Goal: Information Seeking & Learning: Learn about a topic

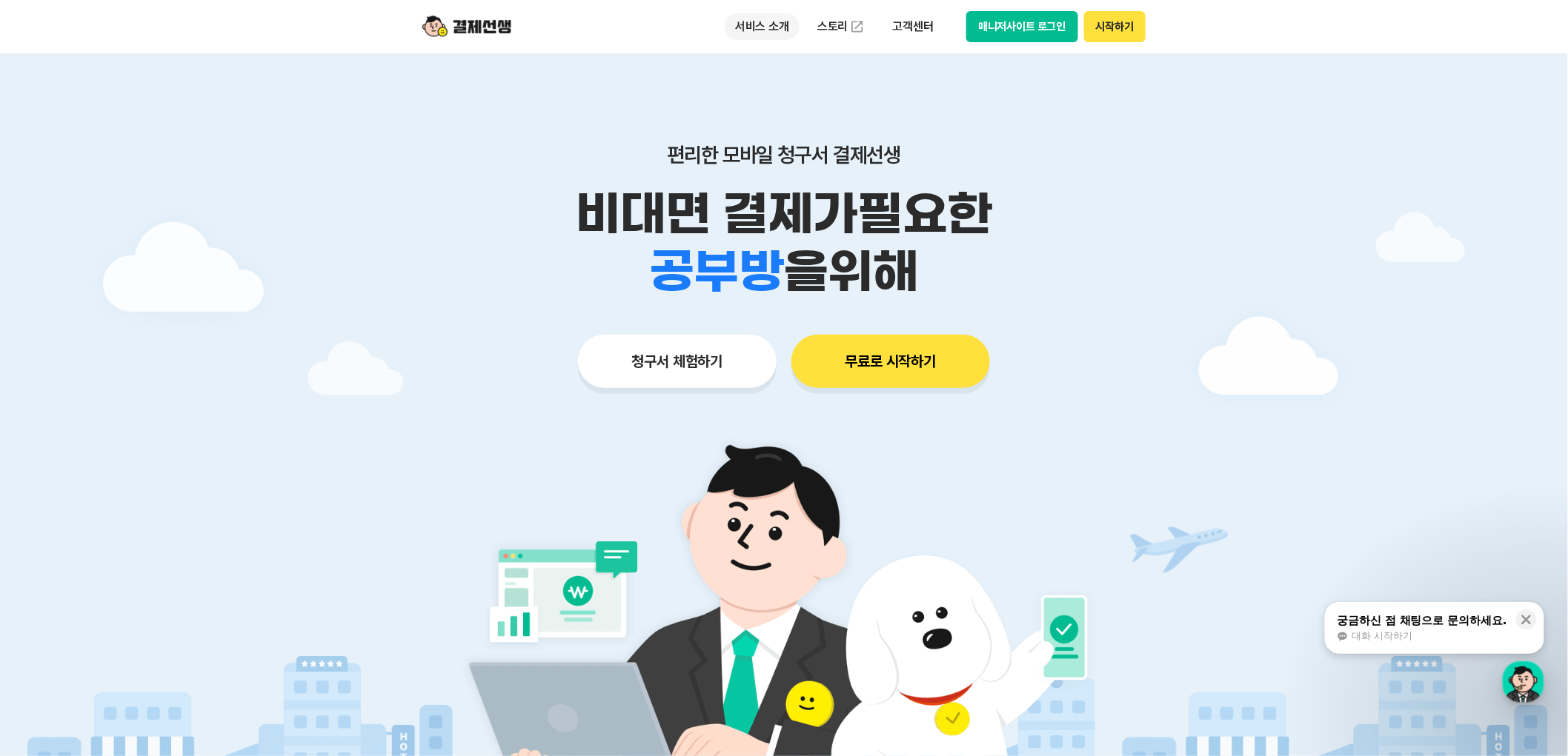
click at [774, 30] on p "서비스 소개" at bounding box center [762, 27] width 75 height 27
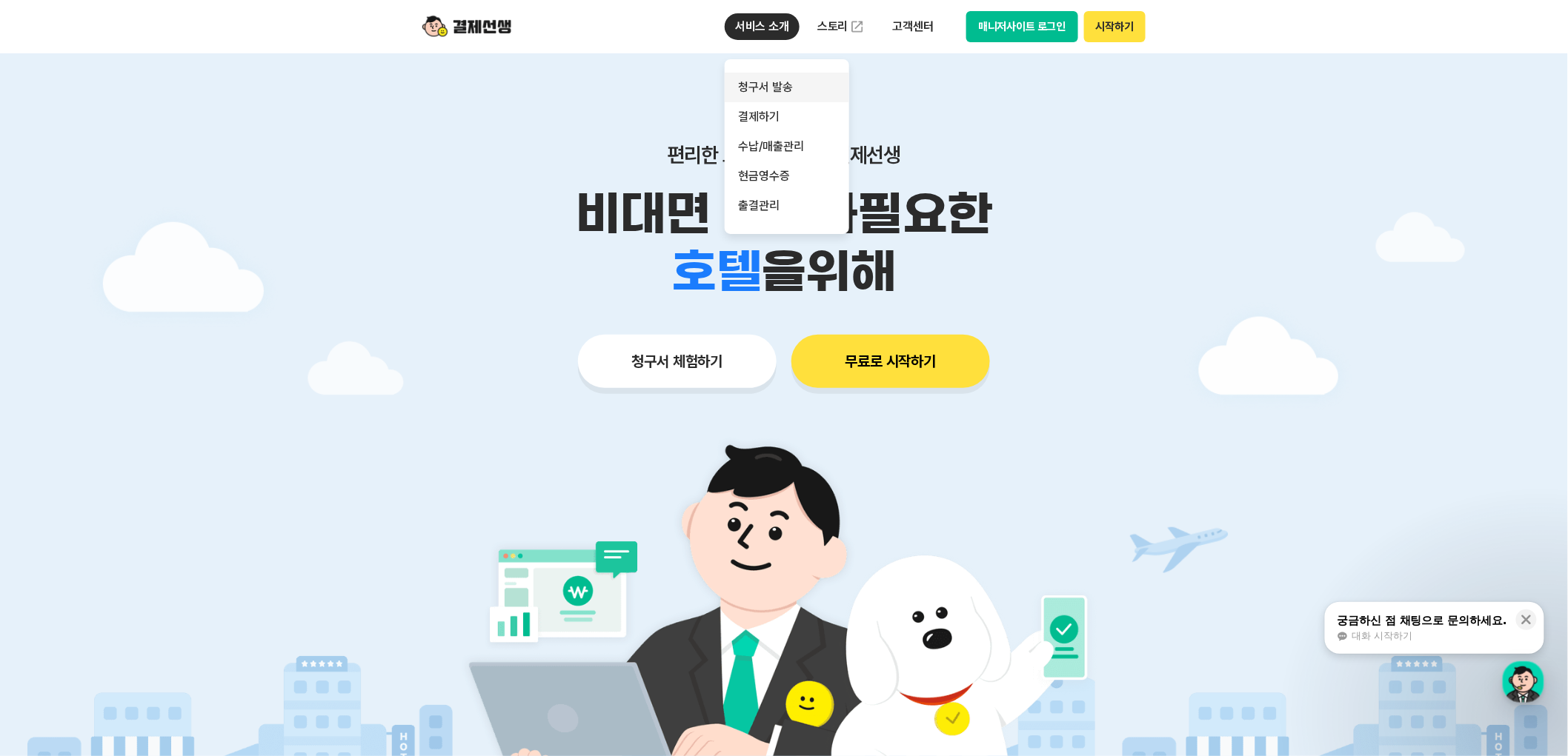
click at [787, 94] on link "청구서 발송" at bounding box center [787, 87] width 124 height 30
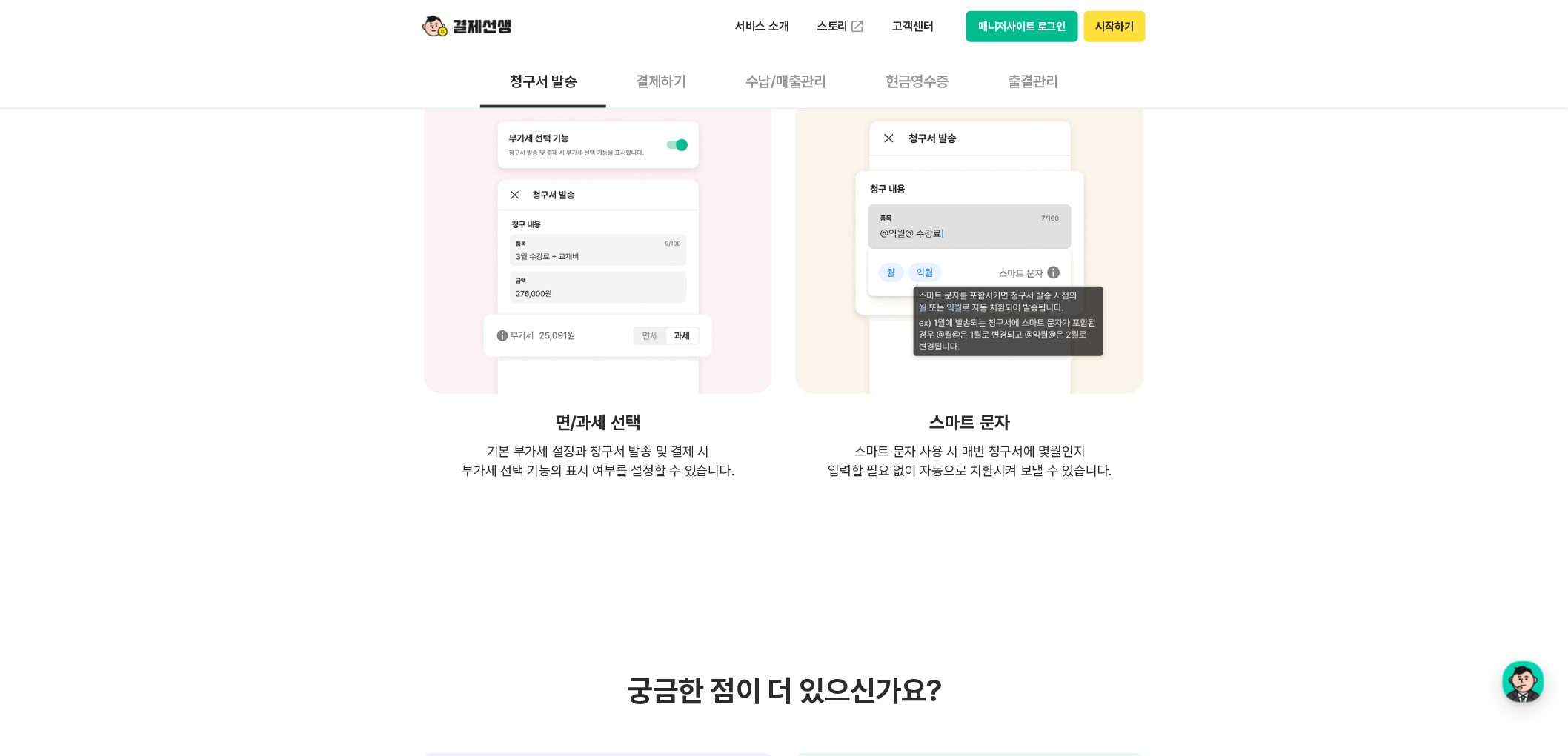
scroll to position [3127, 0]
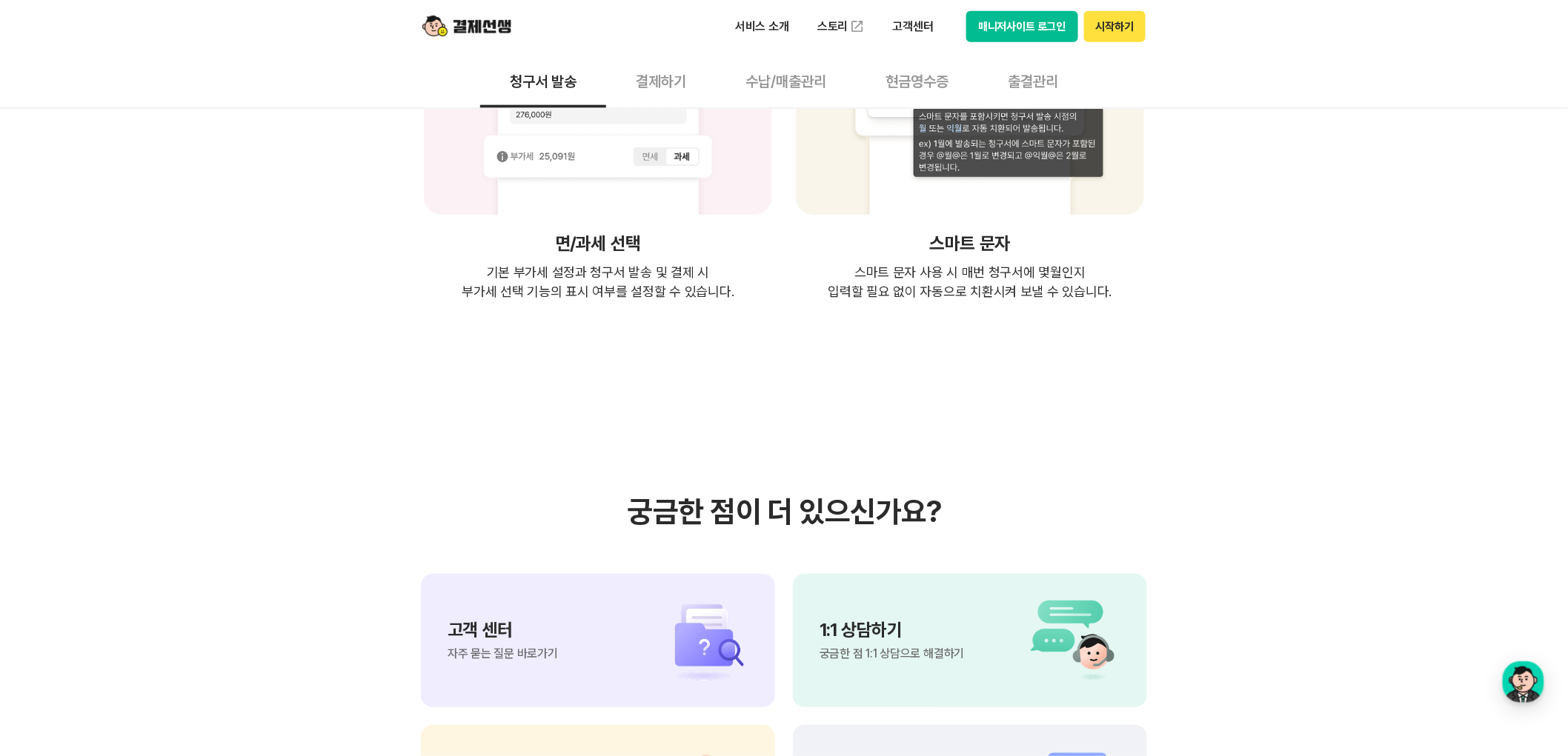
click at [652, 91] on button "결제하기" at bounding box center [661, 80] width 110 height 55
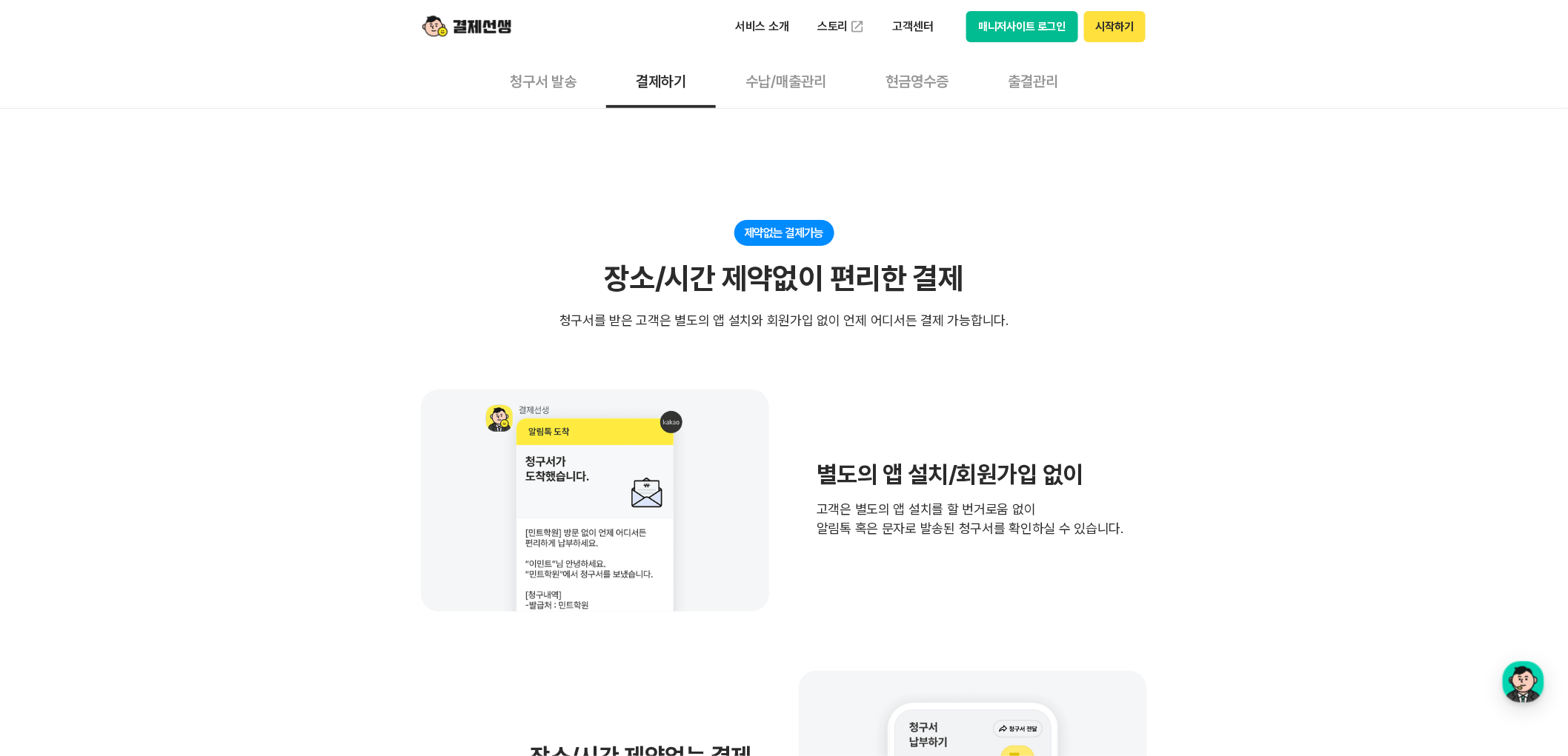
scroll to position [493, 0]
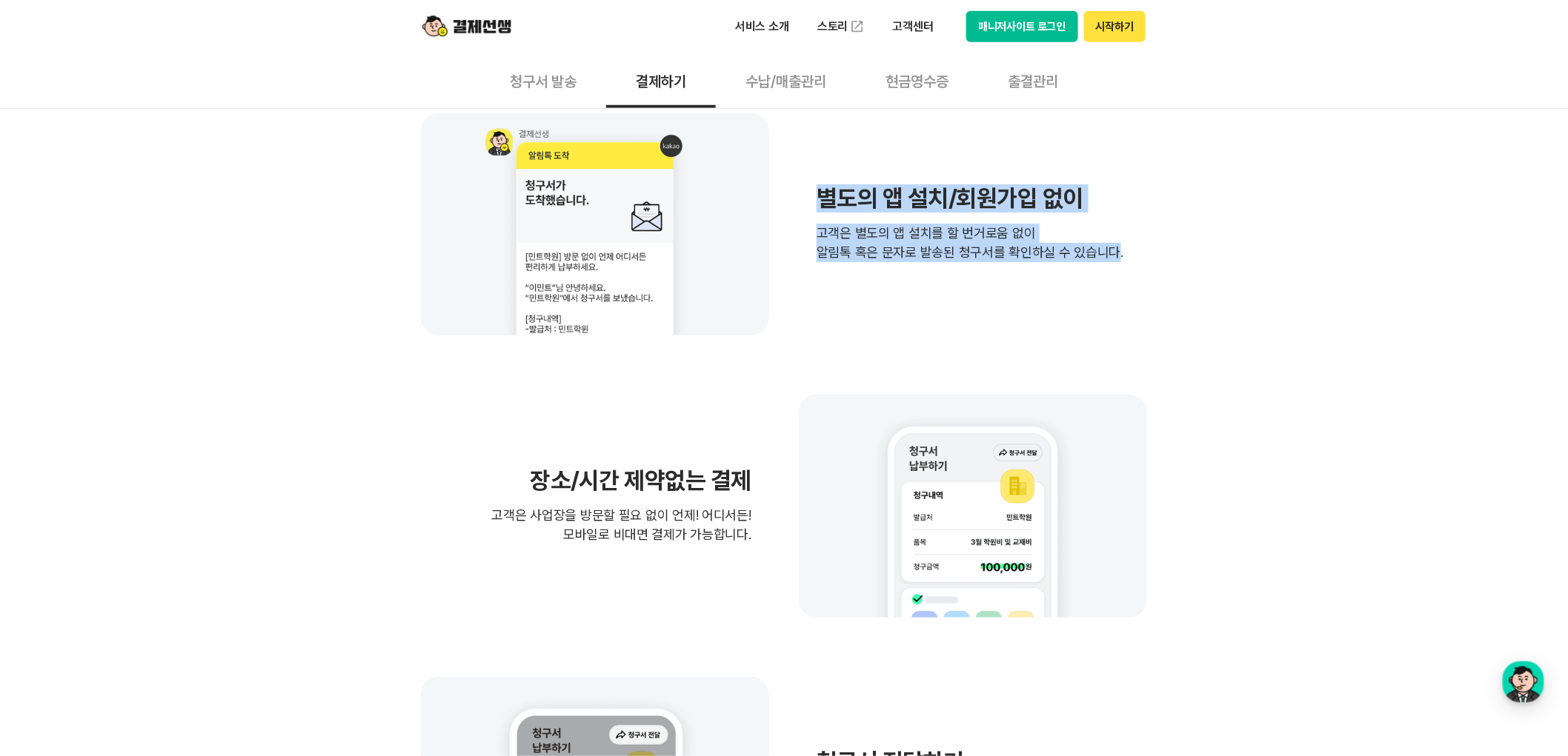
drag, startPoint x: 805, startPoint y: 200, endPoint x: 1104, endPoint y: 278, distance: 309.0
click at [1104, 278] on div "별도의 앱 설치/회원가입 없이 고객은 별도의 앱 설치를 할 번거로움 없이 알림톡 혹은 문자로 발송된 청구서를 확인하실 수 있습니다." at bounding box center [784, 224] width 726 height 222
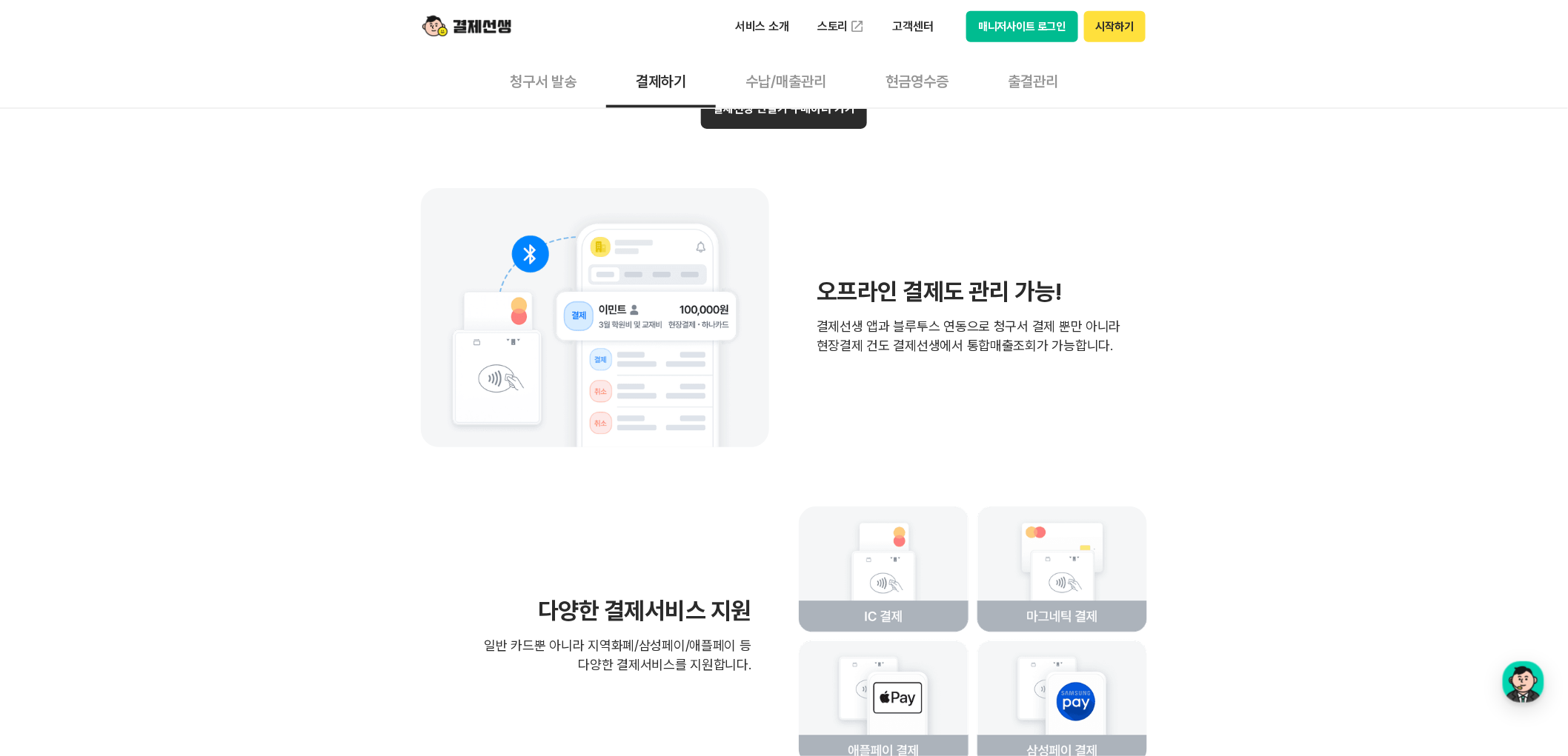
scroll to position [3127, 0]
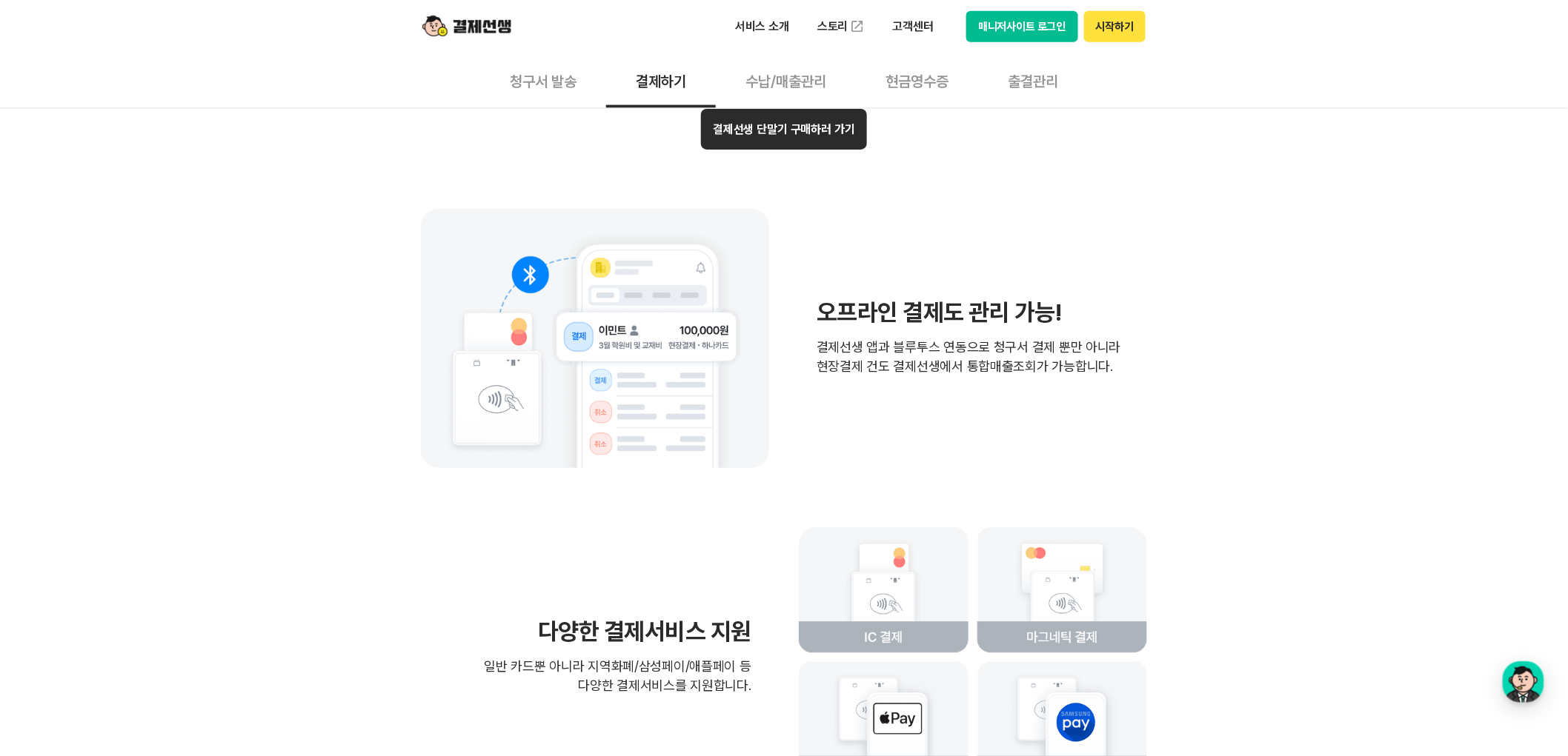
click at [795, 75] on button "수납/매출관리" at bounding box center [785, 80] width 140 height 55
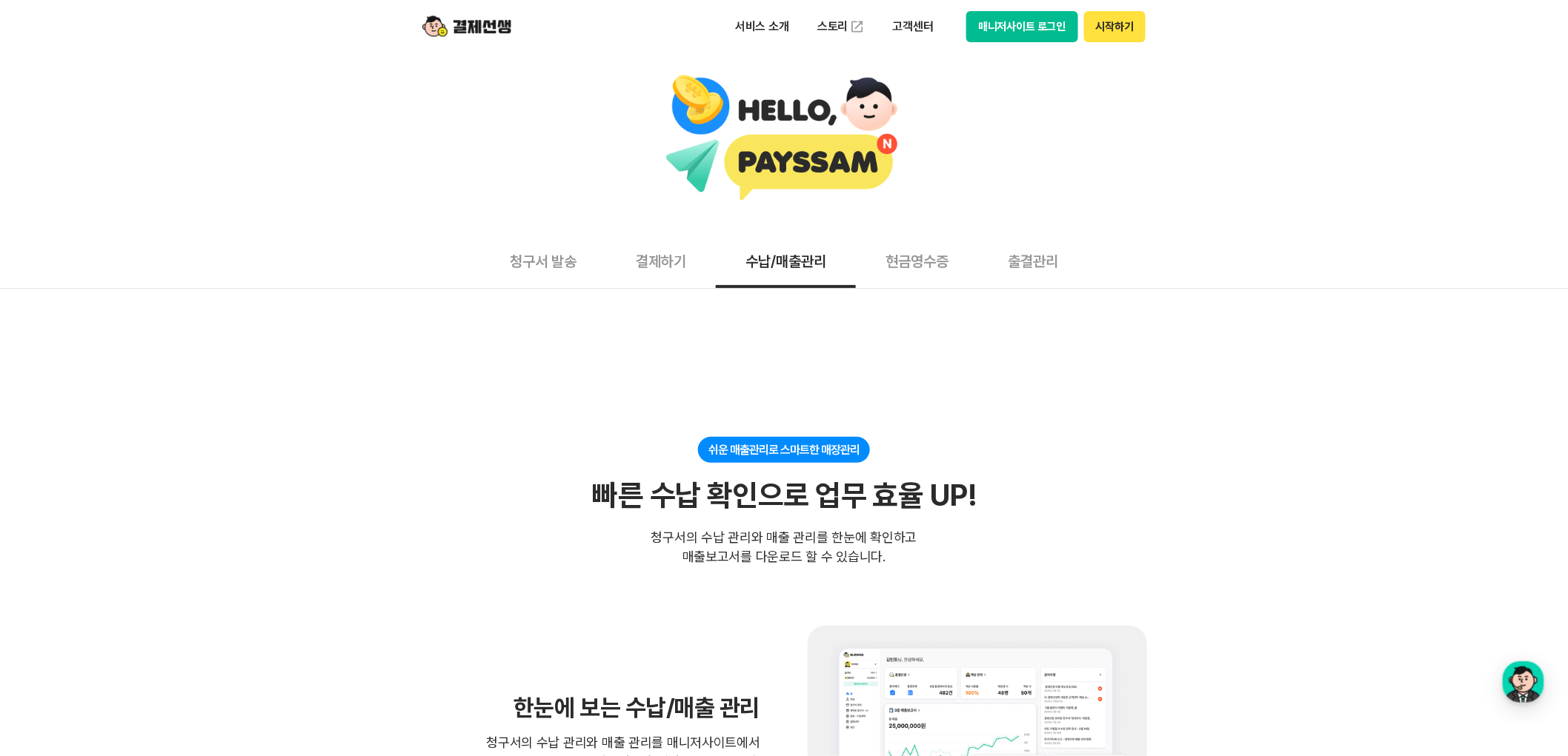
click at [675, 259] on button "결제하기" at bounding box center [661, 261] width 110 height 55
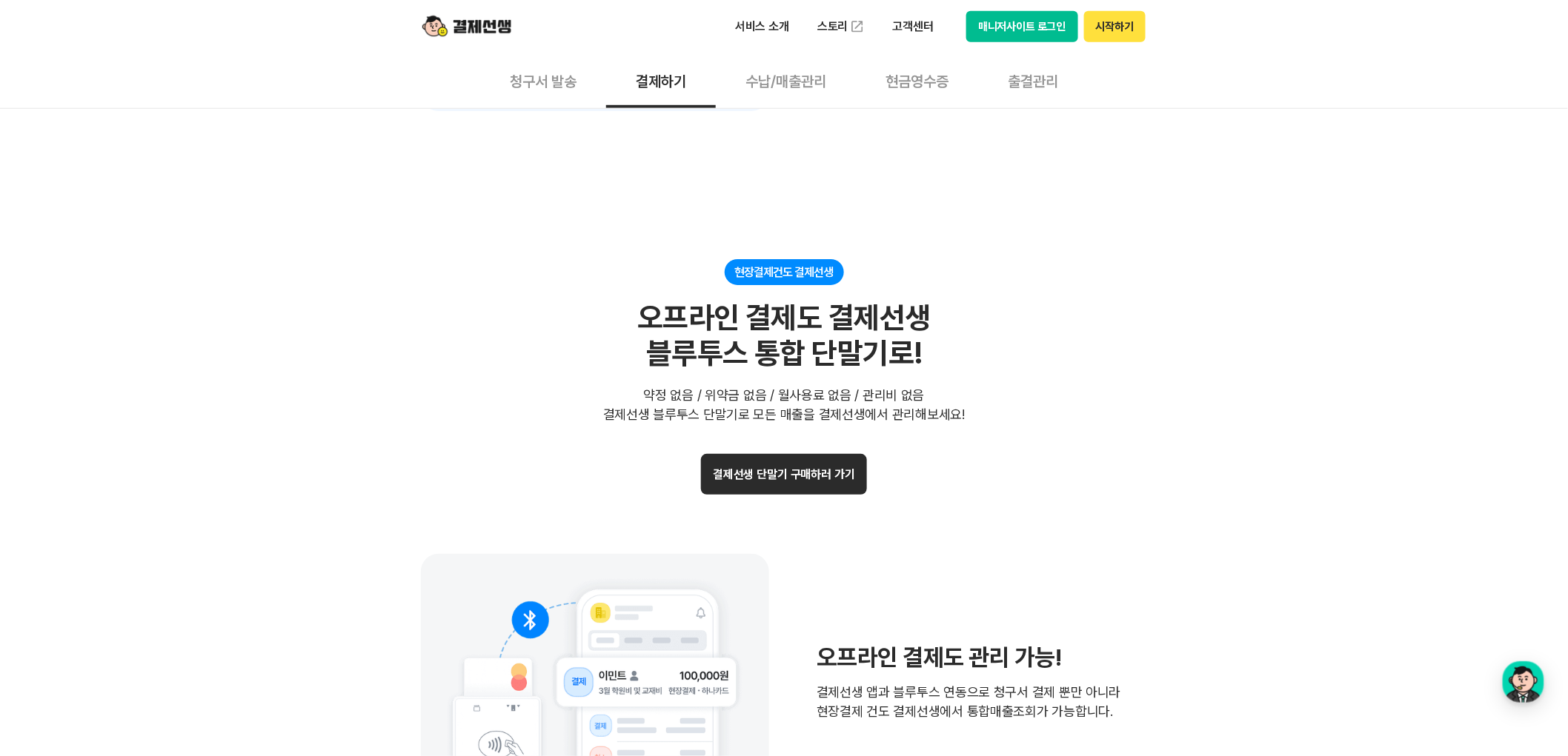
scroll to position [3127, 0]
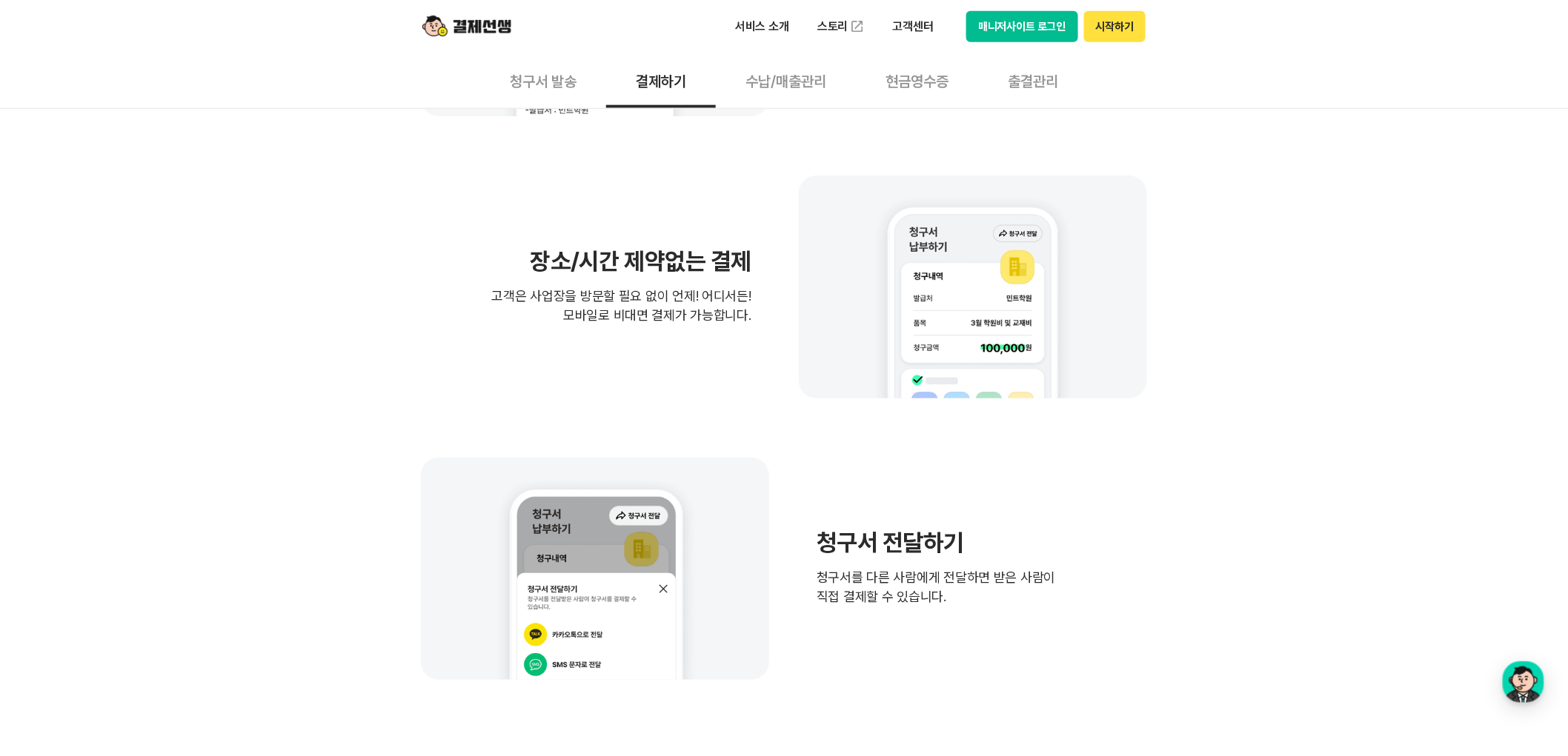
scroll to position [823, 0]
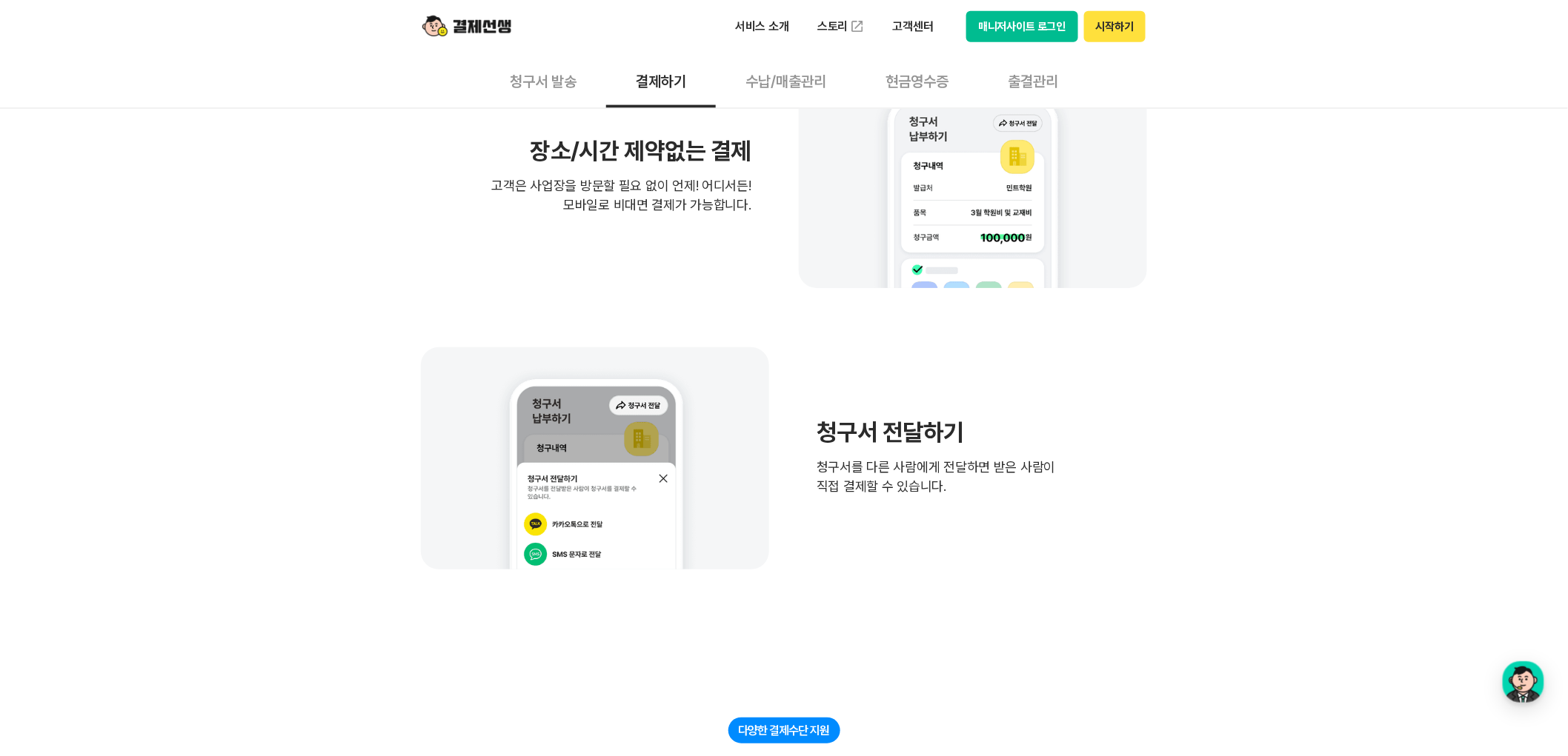
drag, startPoint x: 1079, startPoint y: 534, endPoint x: 817, endPoint y: 395, distance: 296.6
click at [817, 395] on div "청구서 전달하기 청구서를 다른 사람에게 전달하면 받은 사람이 직접 결제할 수 있습니다." at bounding box center [784, 458] width 726 height 222
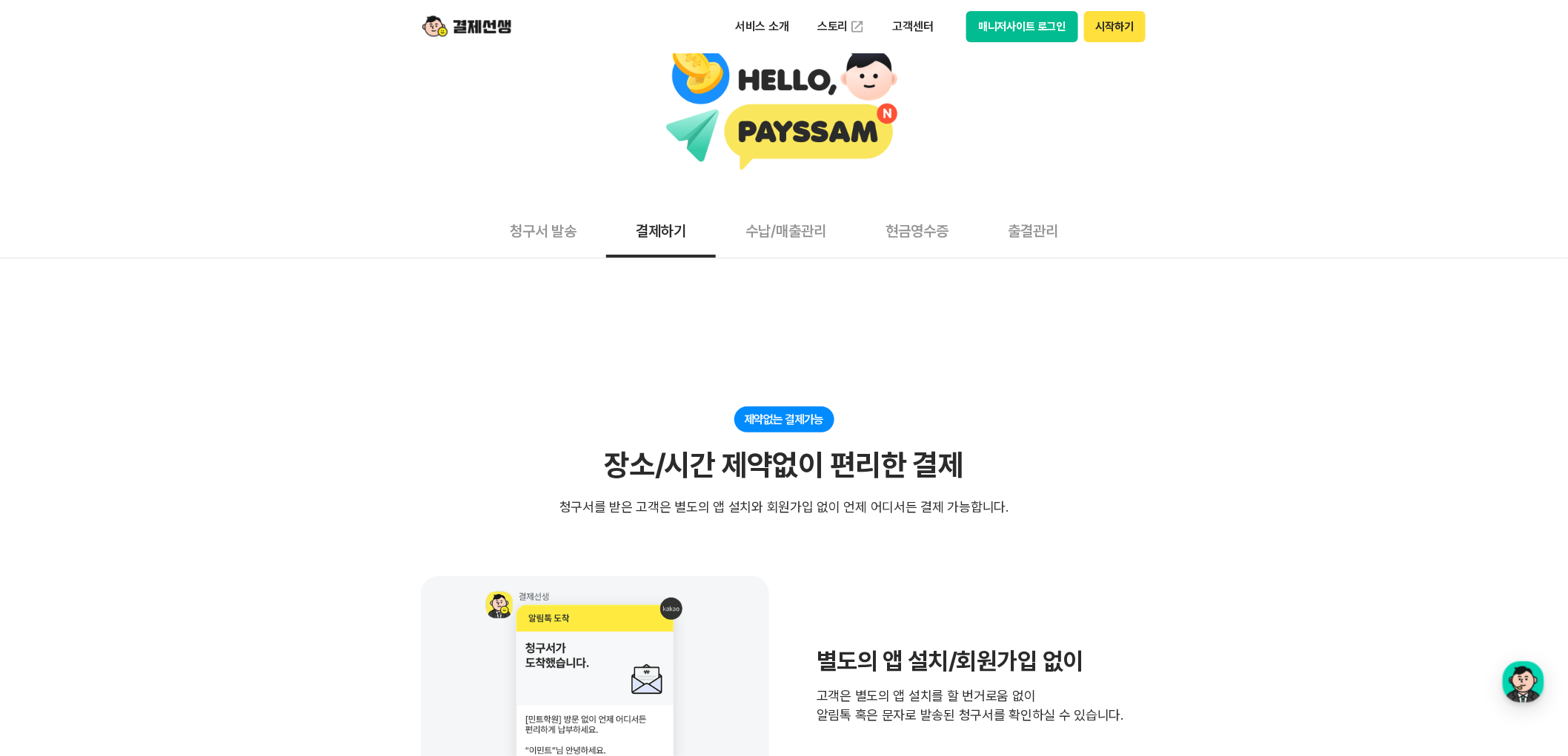
scroll to position [0, 0]
